Goal: Obtain resource: Download file/media

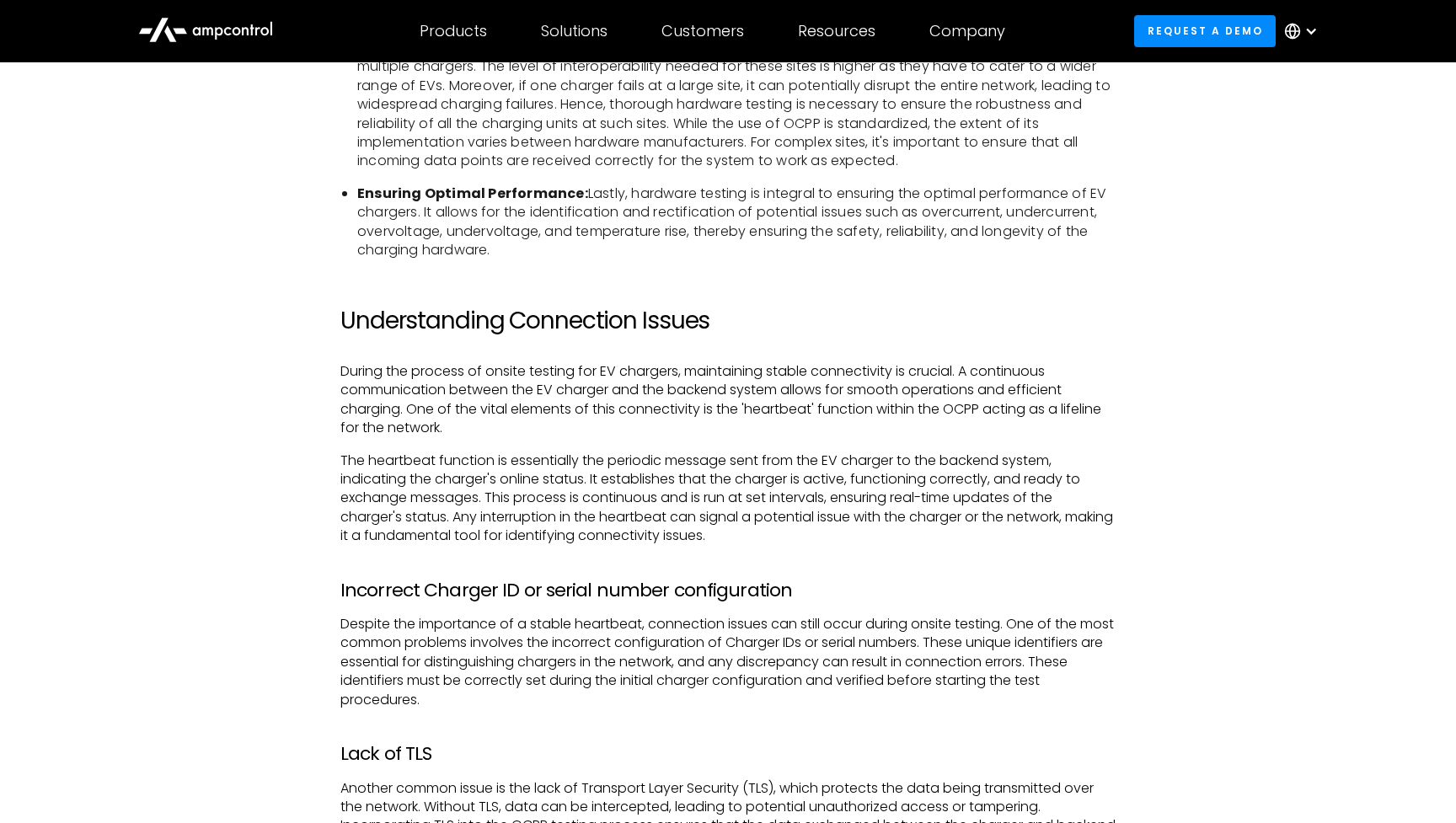
scroll to position [3142, 0]
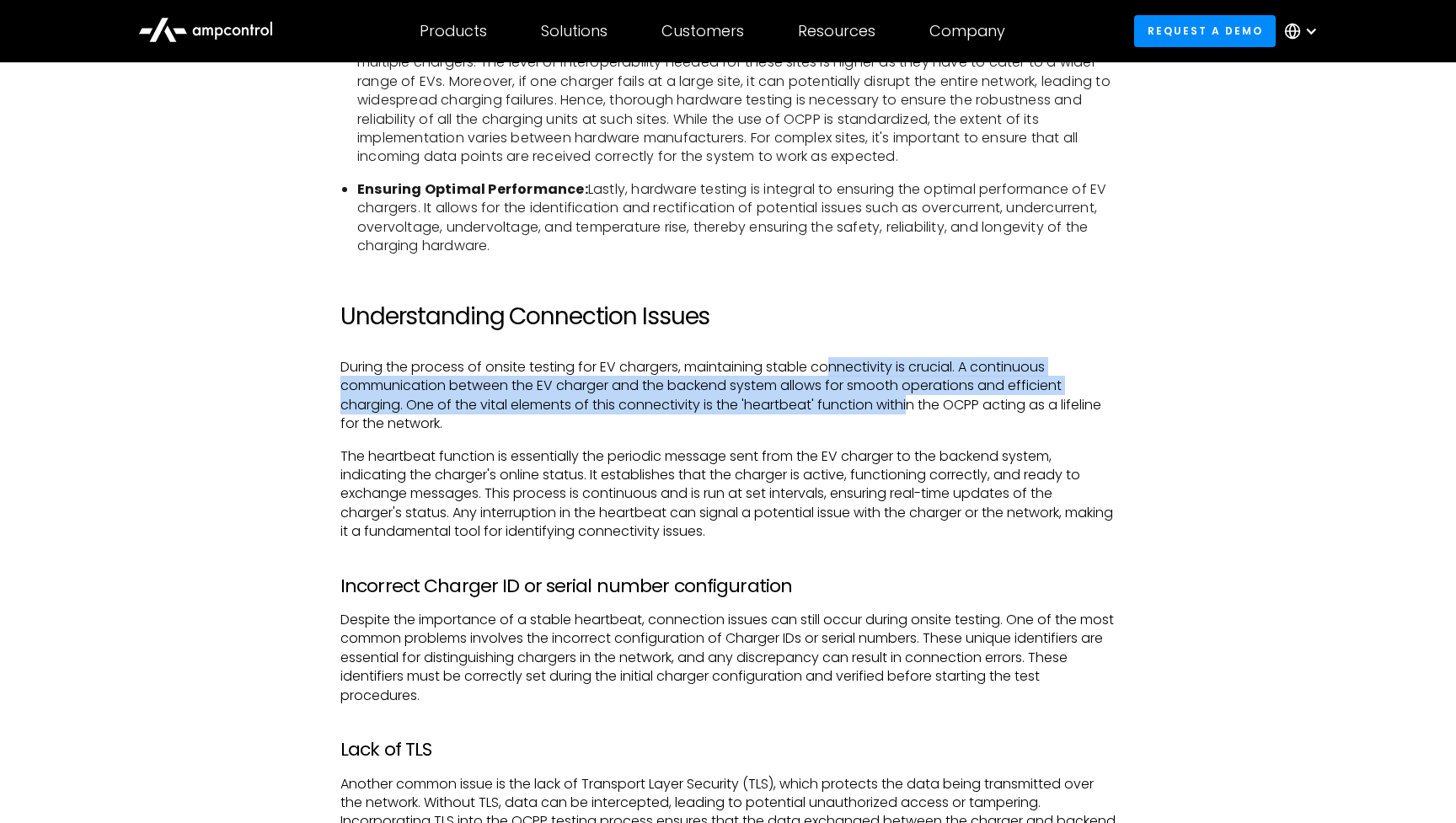
drag, startPoint x: 836, startPoint y: 352, endPoint x: 913, endPoint y: 388, distance: 85.0
click at [913, 388] on p "During the process of onsite testing for EV chargers, maintaining stable connec…" at bounding box center [728, 396] width 775 height 76
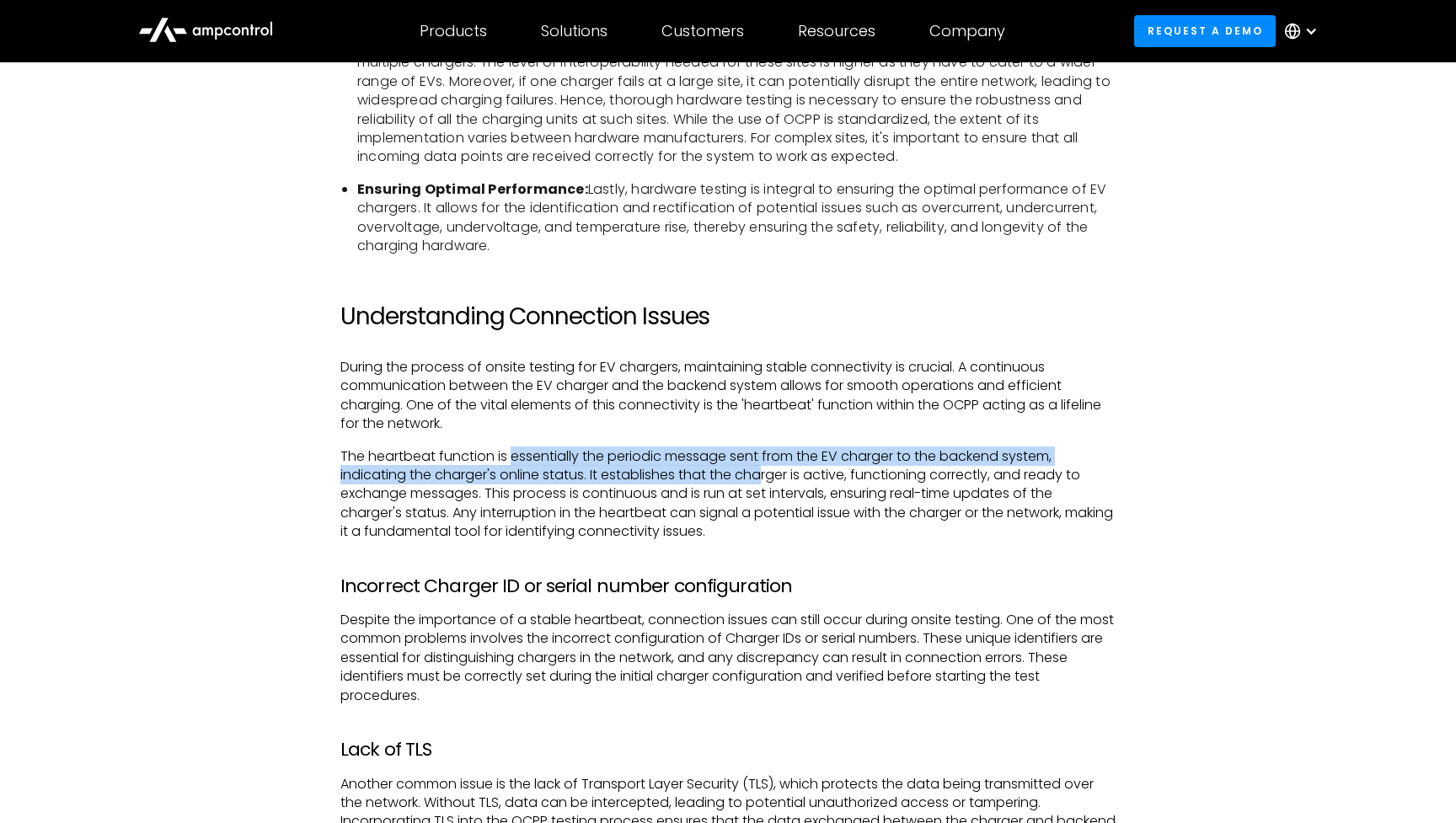
drag, startPoint x: 510, startPoint y: 441, endPoint x: 778, endPoint y: 448, distance: 268.1
click at [778, 448] on p "The heartbeat function is essentially the periodic message sent from the EV cha…" at bounding box center [728, 494] width 775 height 94
click at [778, 447] on p "The heartbeat function is essentially the periodic message sent from the EV cha…" at bounding box center [728, 494] width 775 height 94
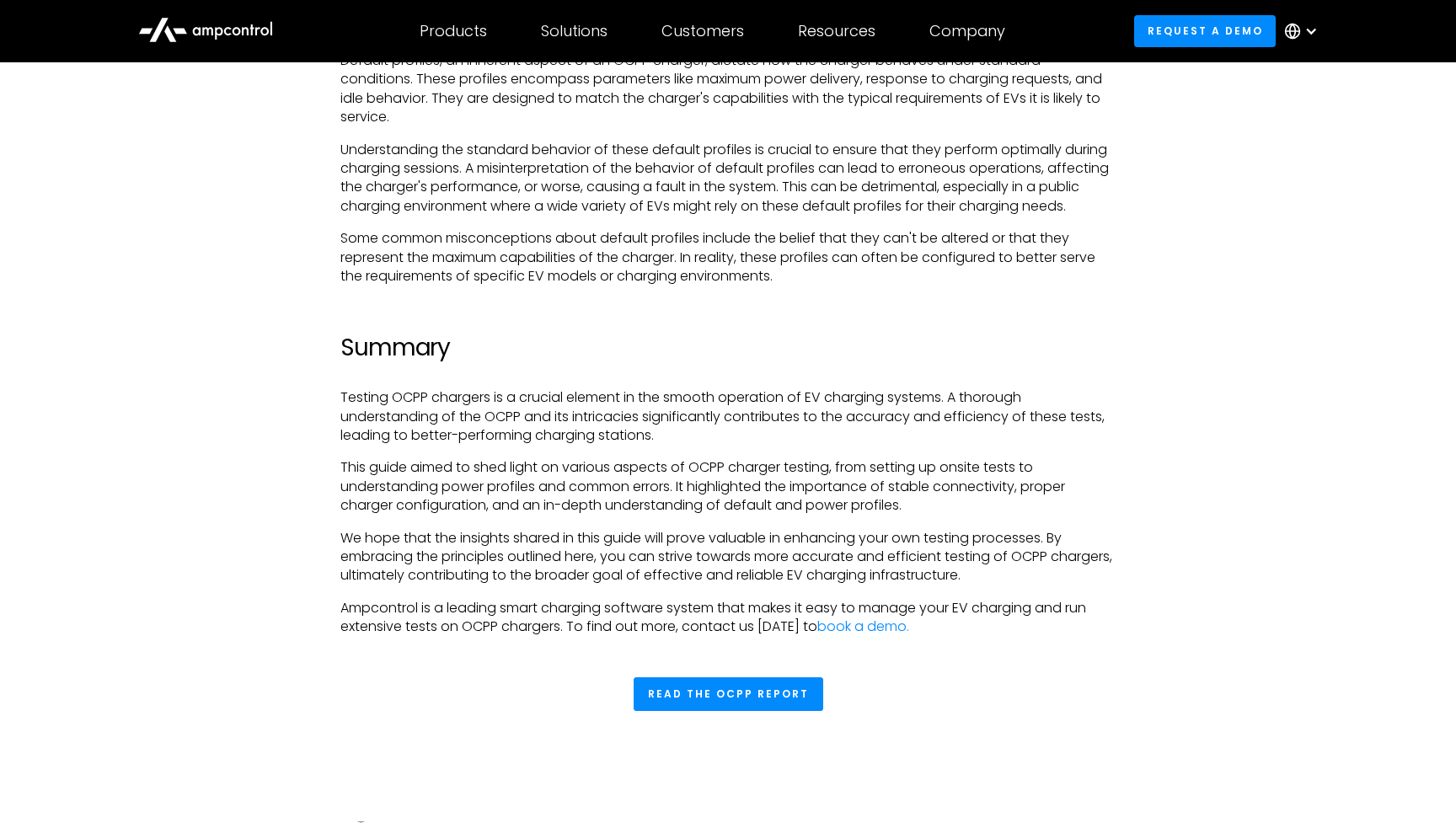
scroll to position [5458, 0]
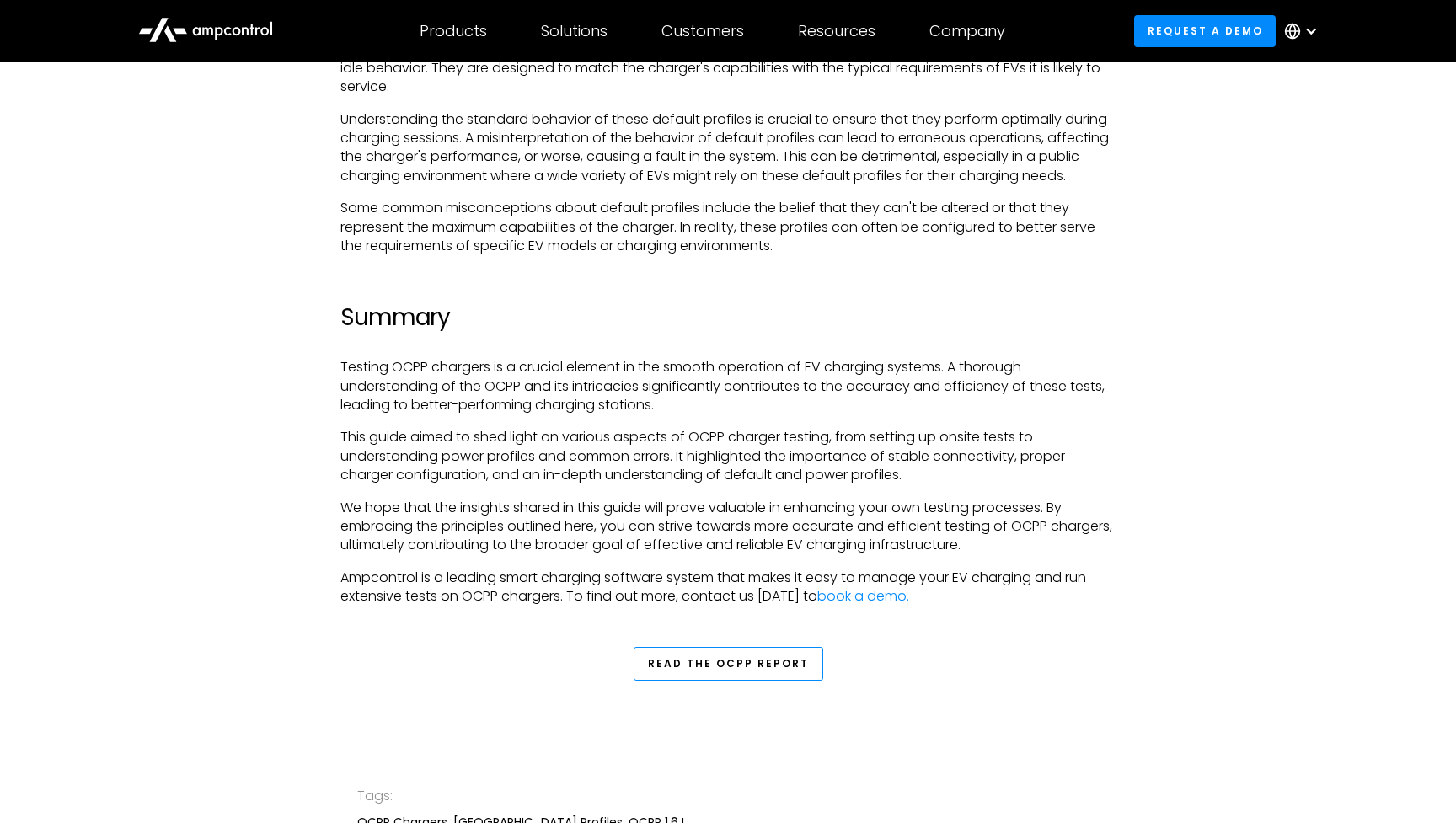
click at [705, 647] on link "Read the OCPP Report" at bounding box center [728, 663] width 190 height 34
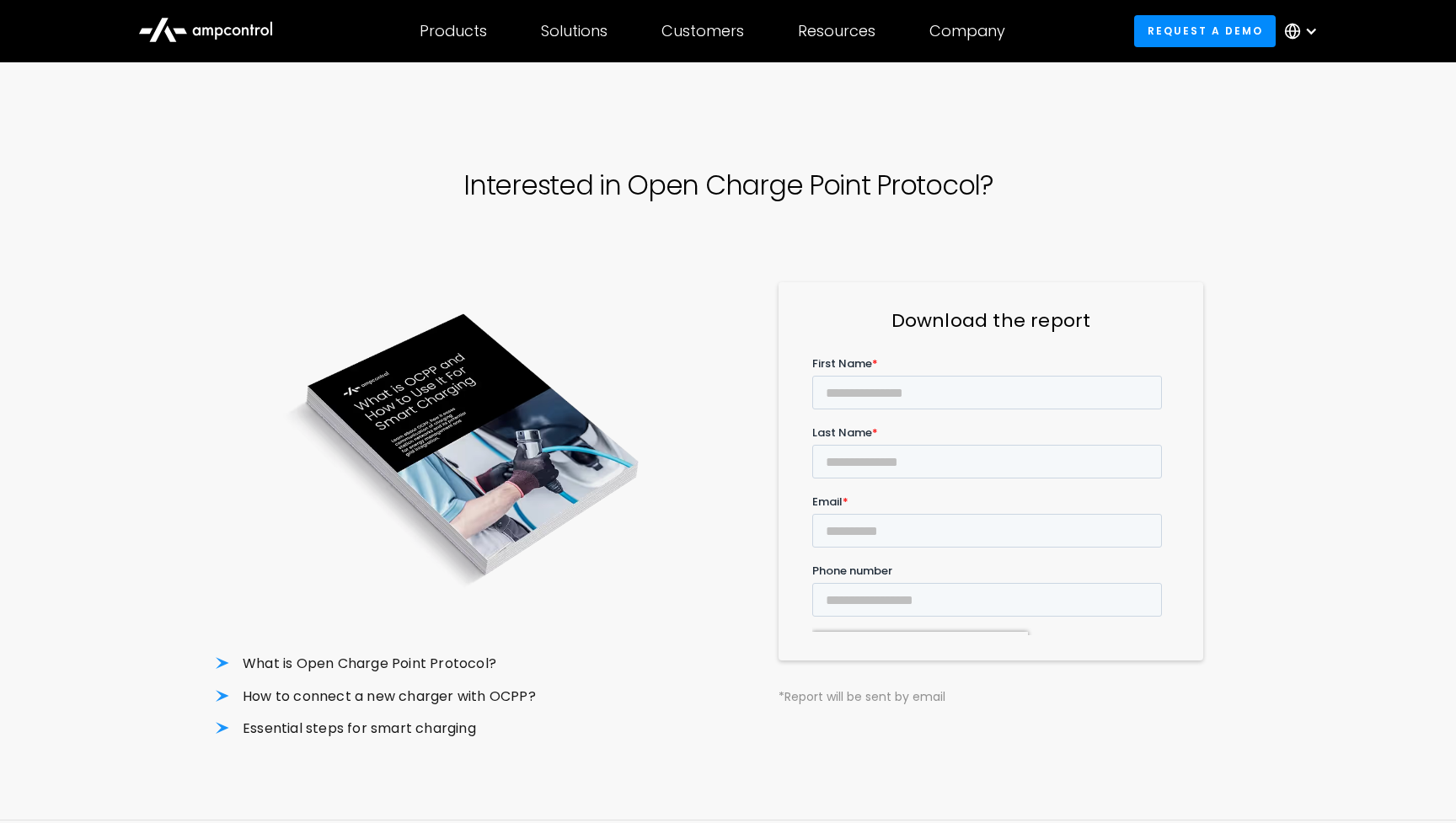
click at [1203, 149] on div "Interested in Open Charge Point Protocol? What is Open Charge Point Protocol? H…" at bounding box center [728, 454] width 1025 height 730
